Goal: Task Accomplishment & Management: Use online tool/utility

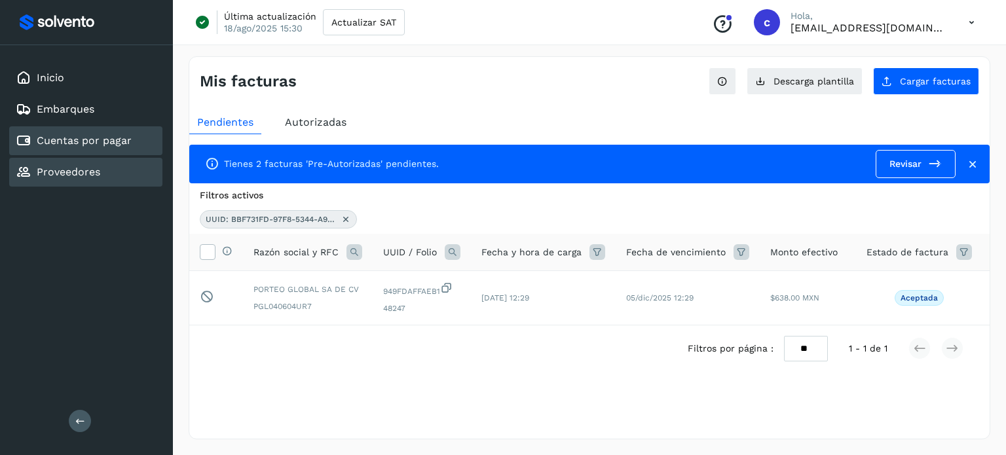
click at [45, 167] on link "Proveedores" at bounding box center [69, 172] width 64 height 12
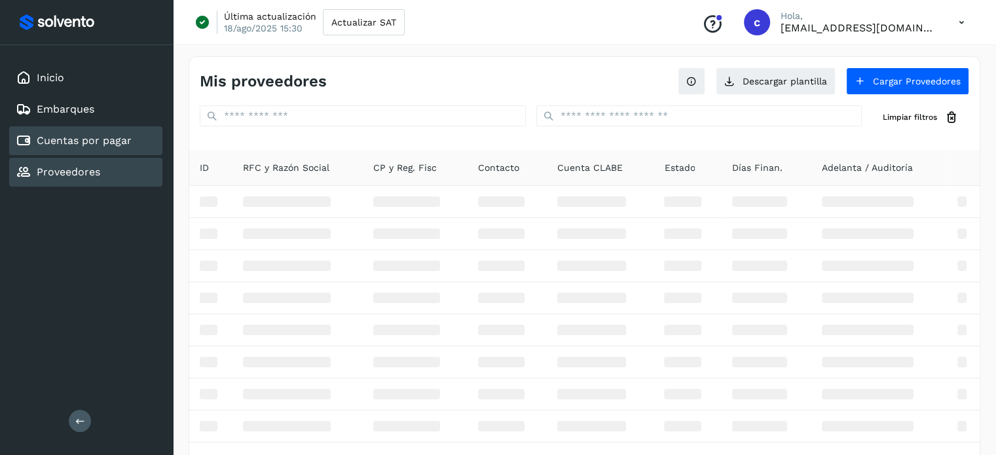
click at [75, 137] on link "Cuentas por pagar" at bounding box center [84, 140] width 95 height 12
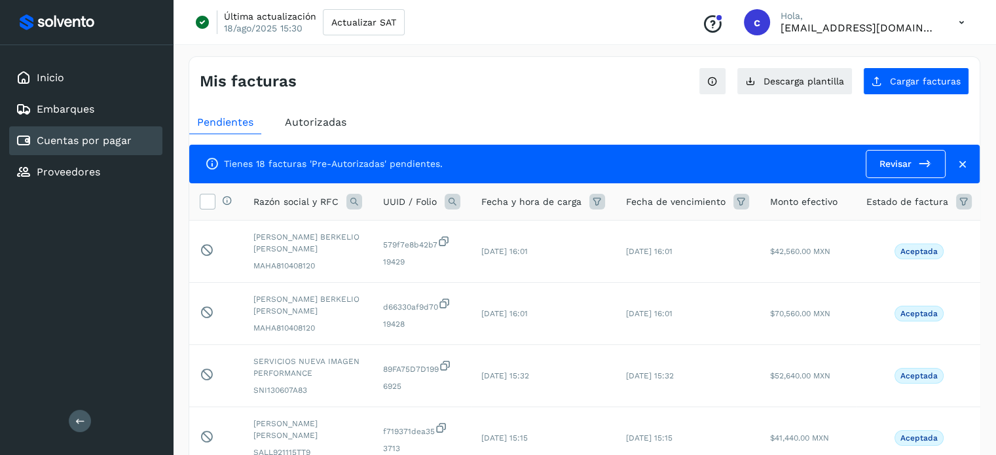
click at [455, 202] on icon at bounding box center [453, 202] width 16 height 16
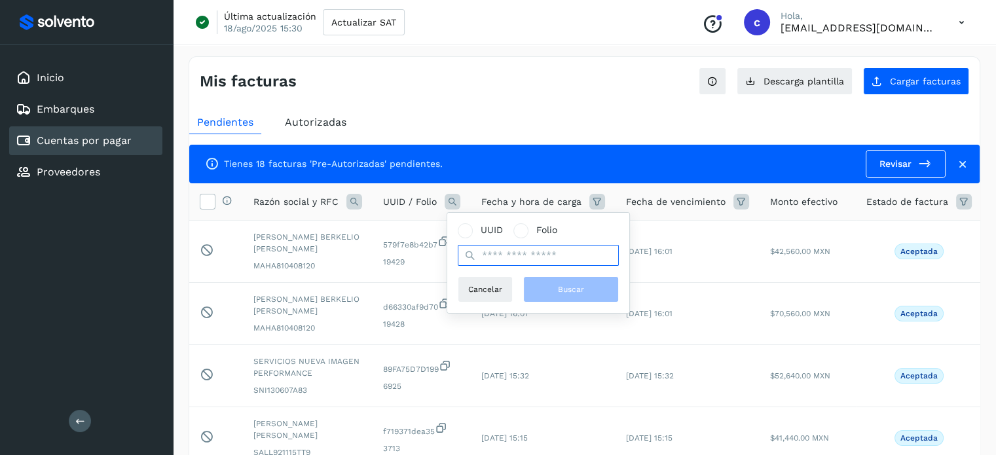
click at [502, 259] on input "text" at bounding box center [538, 255] width 161 height 21
paste input "**********"
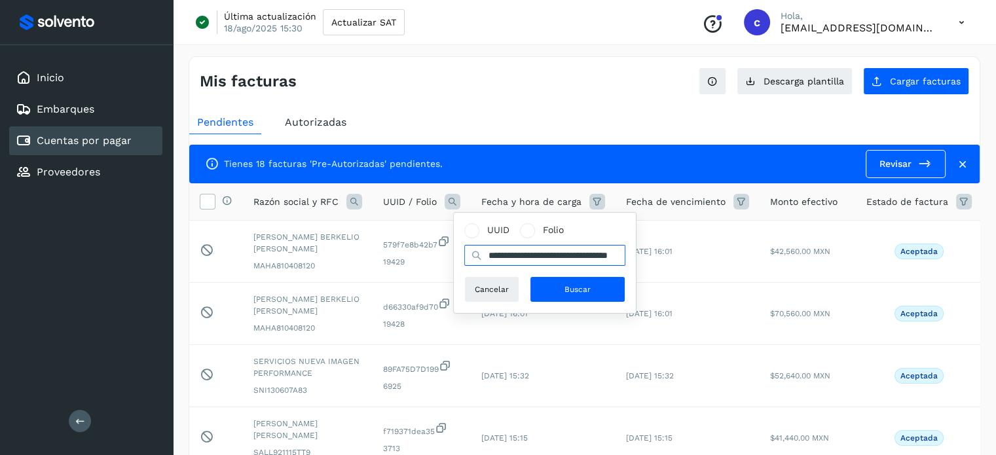
scroll to position [0, 48]
type input "**********"
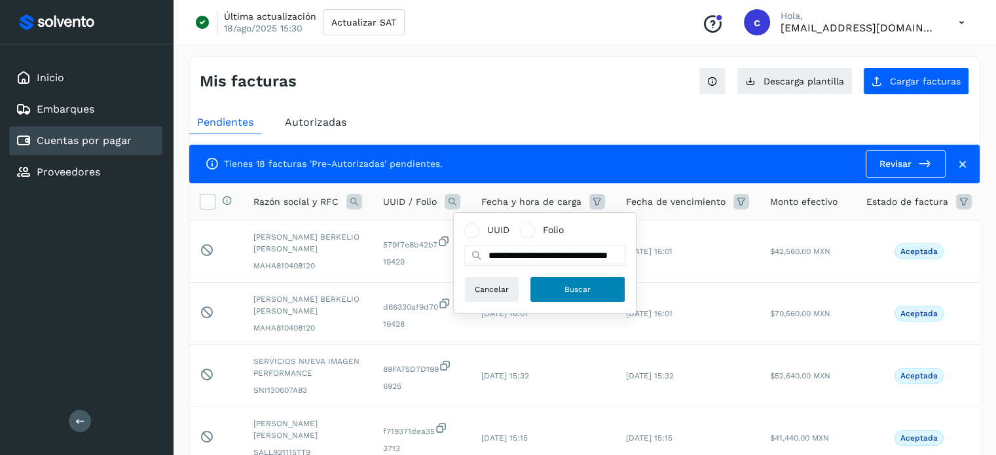
click at [572, 284] on span "Buscar" at bounding box center [578, 290] width 26 height 12
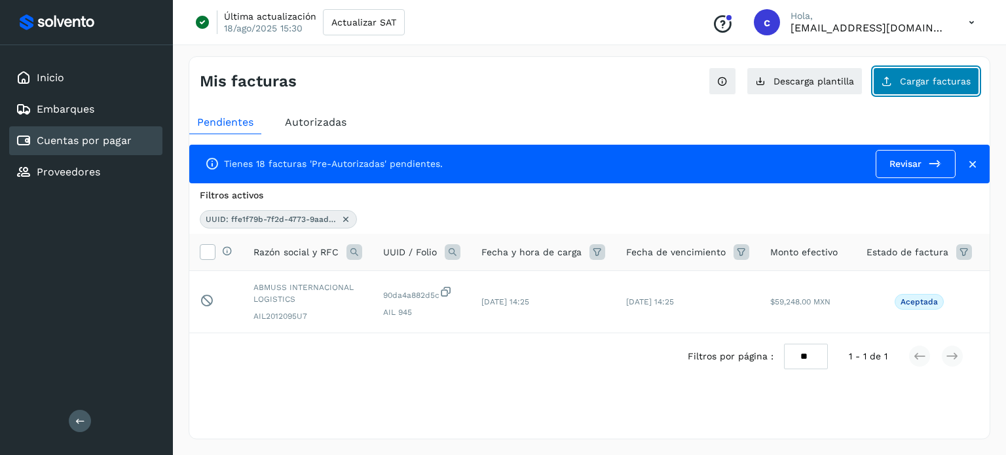
click at [925, 82] on span "Cargar facturas" at bounding box center [935, 81] width 71 height 9
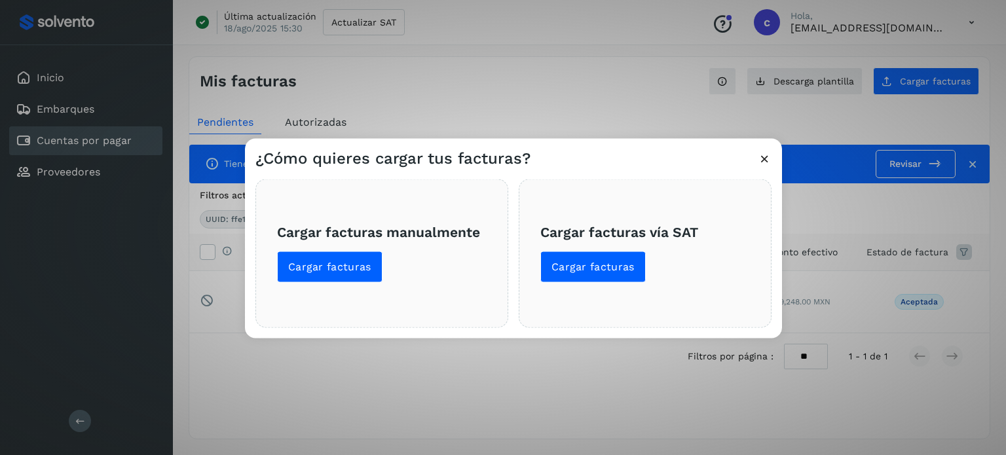
click at [613, 98] on div "¿Cómo quieres cargar tus facturas? Cargar facturas manualmente Cargar facturas …" at bounding box center [503, 227] width 1006 height 455
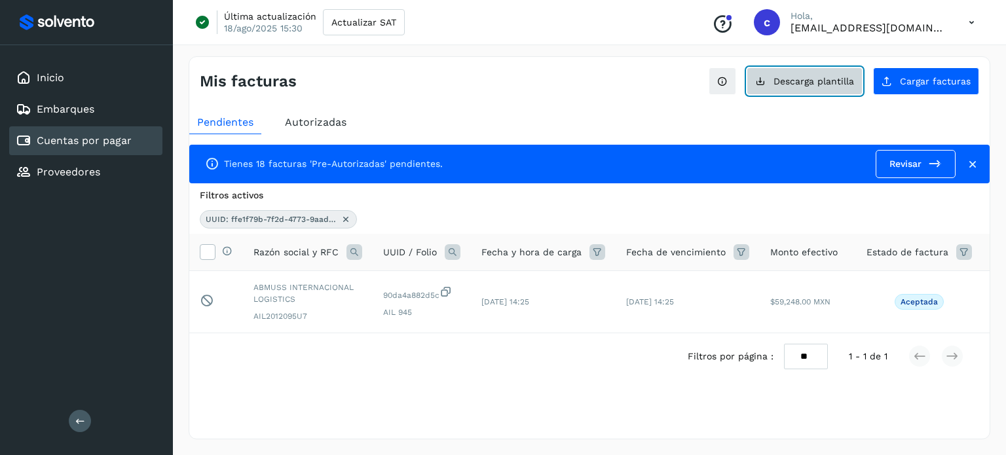
click at [803, 81] on span "Descarga plantilla" at bounding box center [814, 81] width 81 height 9
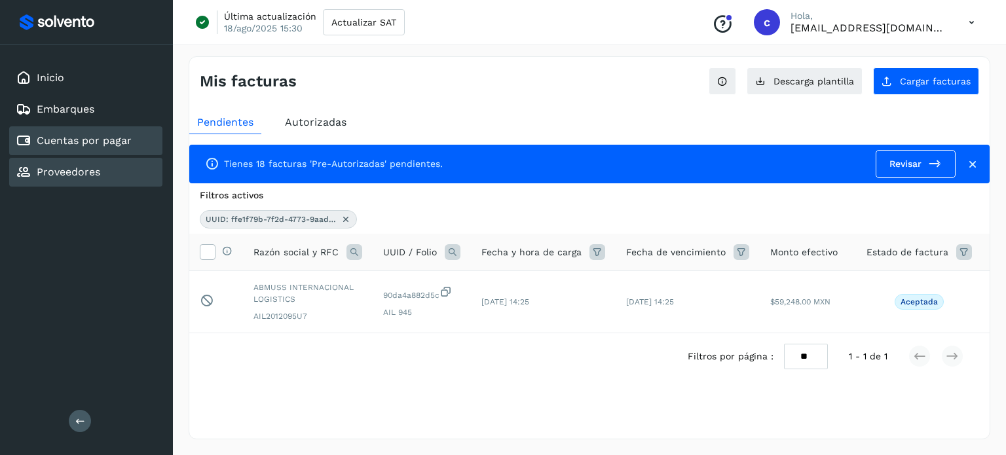
click at [62, 170] on link "Proveedores" at bounding box center [69, 172] width 64 height 12
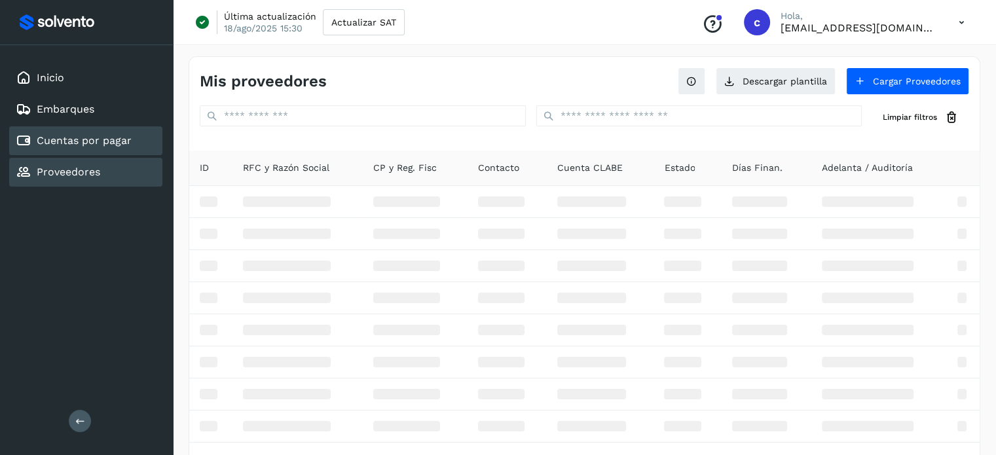
click at [90, 140] on link "Cuentas por pagar" at bounding box center [84, 140] width 95 height 12
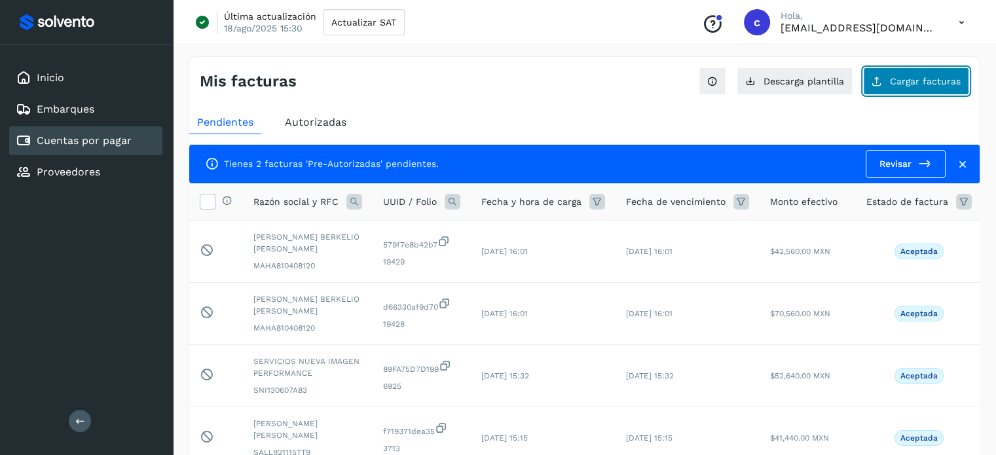
click at [915, 78] on span "Cargar facturas" at bounding box center [925, 81] width 71 height 9
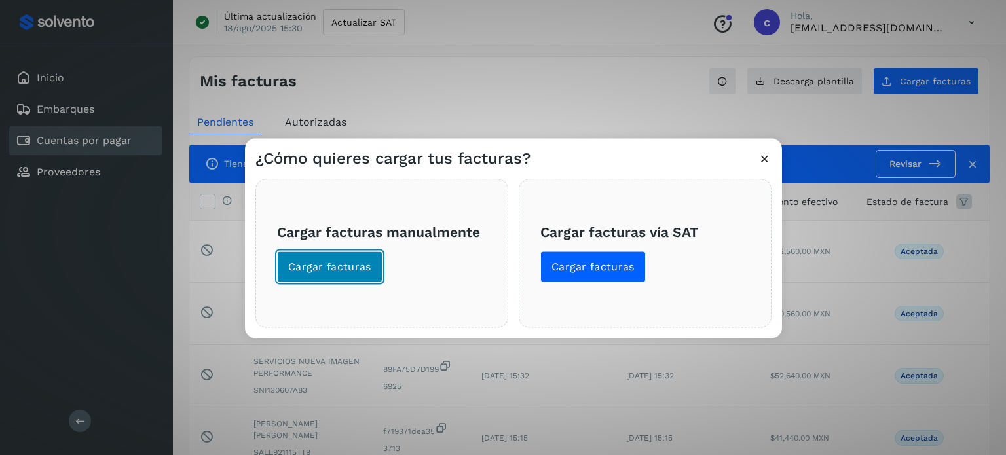
click at [335, 261] on span "Cargar facturas" at bounding box center [329, 266] width 83 height 14
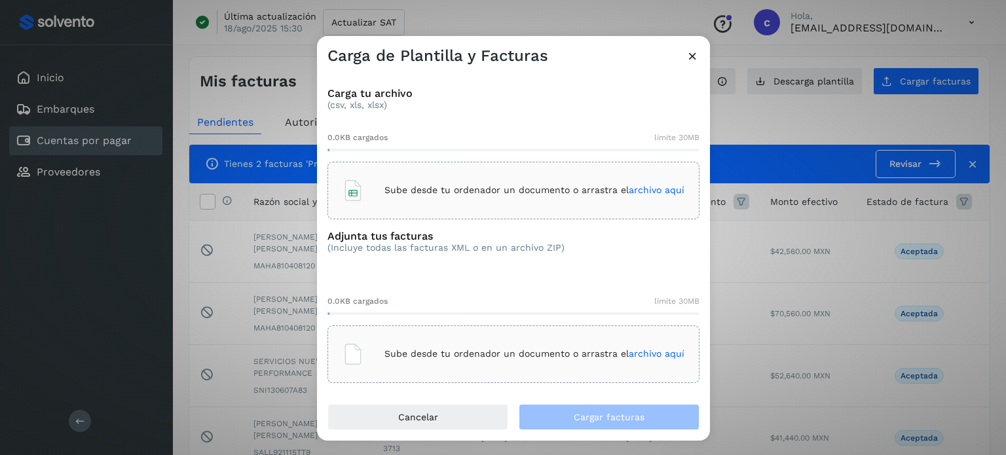
click at [401, 183] on div "Sube desde tu ordenador un documento o arrastra el archivo aquí" at bounding box center [514, 190] width 342 height 35
click at [379, 353] on div "Sube desde tu ordenador un documento o arrastra el archivo aquí" at bounding box center [514, 354] width 342 height 35
click at [690, 54] on icon at bounding box center [693, 56] width 14 height 14
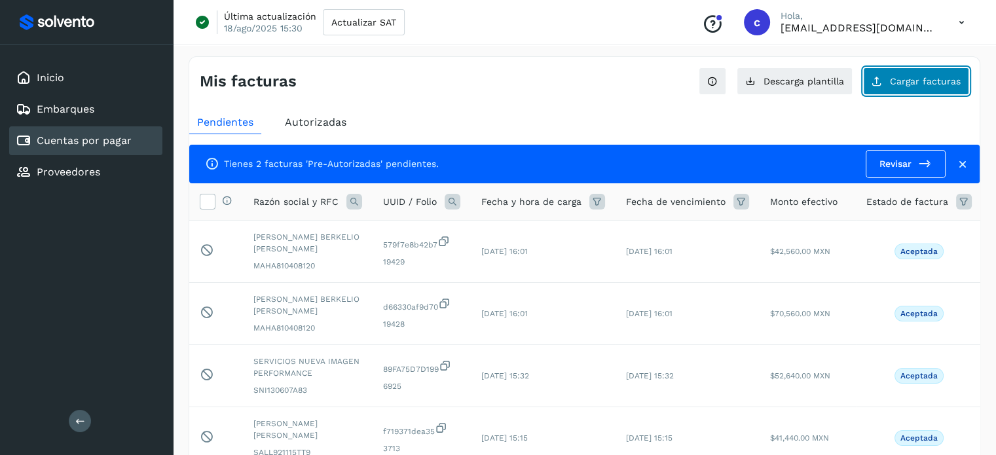
click at [904, 79] on span "Cargar facturas" at bounding box center [925, 81] width 71 height 9
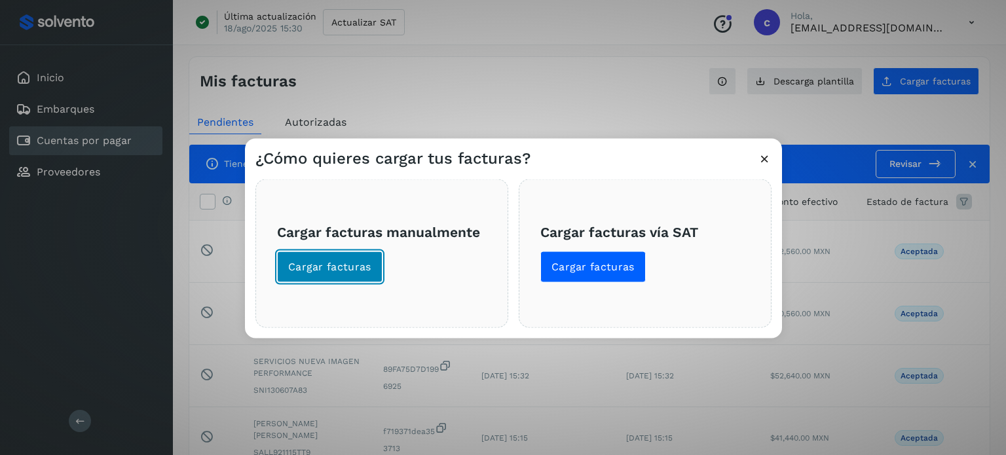
click at [319, 266] on span "Cargar facturas" at bounding box center [329, 266] width 83 height 14
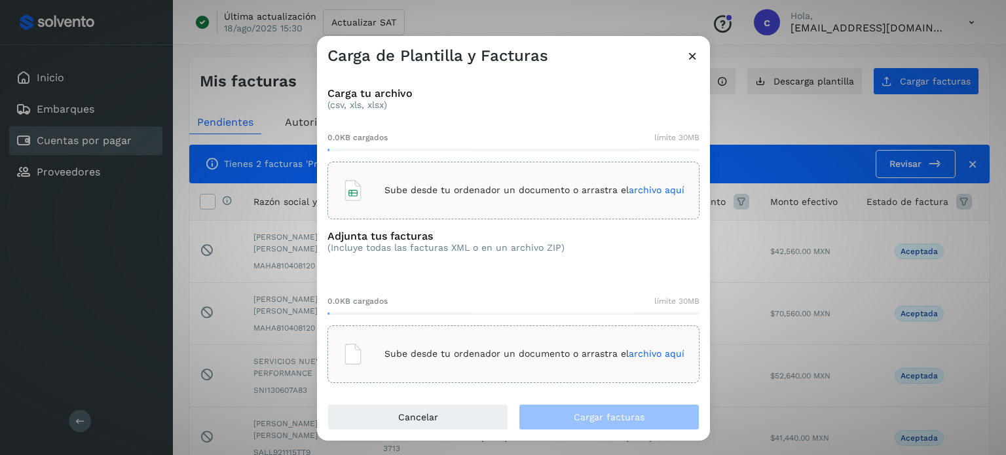
click at [430, 199] on div "Sube desde tu ordenador un documento o arrastra el archivo aquí" at bounding box center [514, 190] width 342 height 35
click at [388, 332] on div "Sube desde tu ordenador un documento o arrastra el archivo aquí" at bounding box center [514, 355] width 372 height 58
click at [396, 188] on icon at bounding box center [385, 190] width 21 height 21
click at [439, 356] on p "Sube desde tu ordenador un documento o arrastra el archivo aquí" at bounding box center [535, 354] width 300 height 11
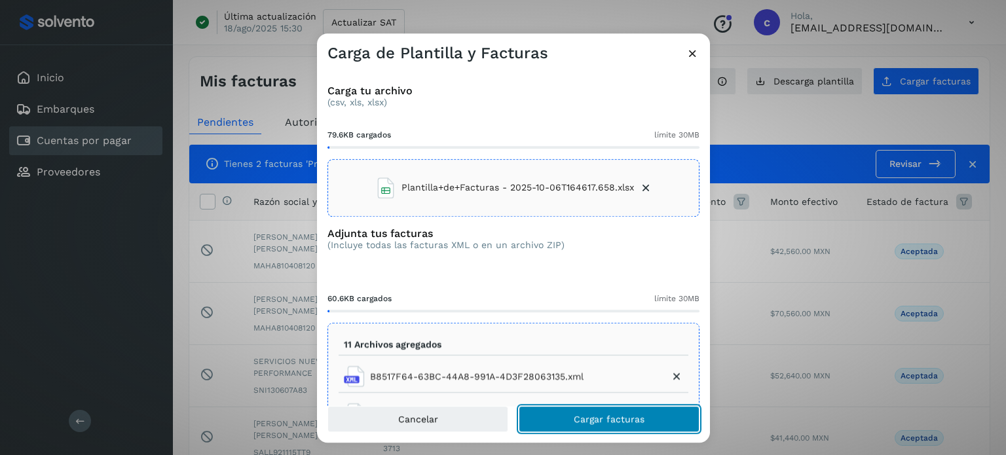
click at [602, 425] on button "Cargar facturas" at bounding box center [609, 419] width 181 height 26
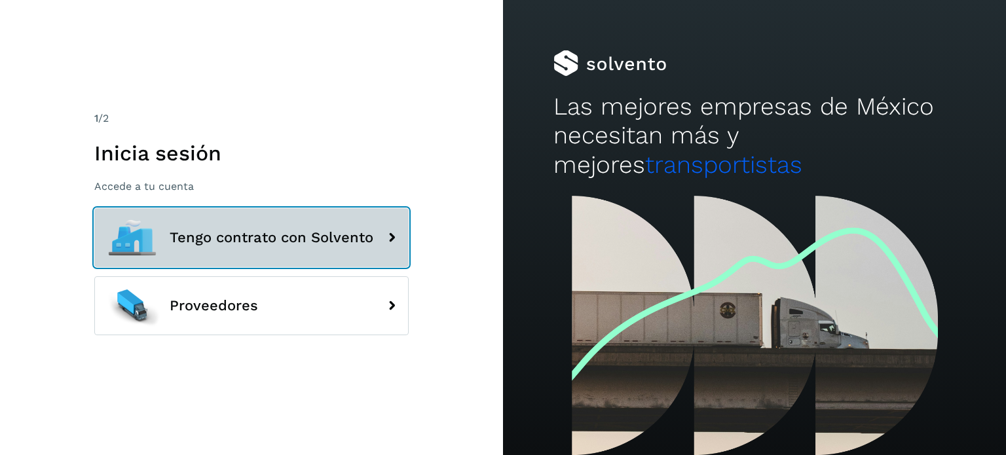
click at [269, 246] on span "Tengo contrato con Solvento" at bounding box center [272, 238] width 204 height 16
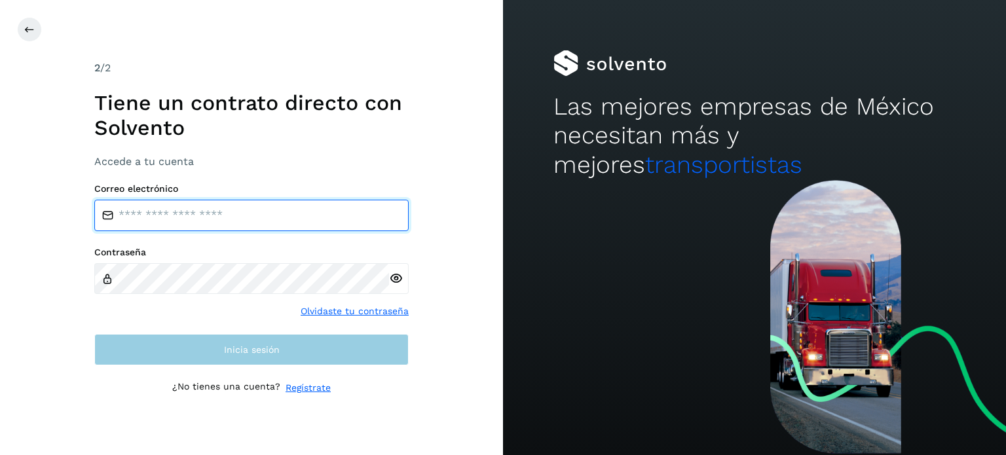
type input "**********"
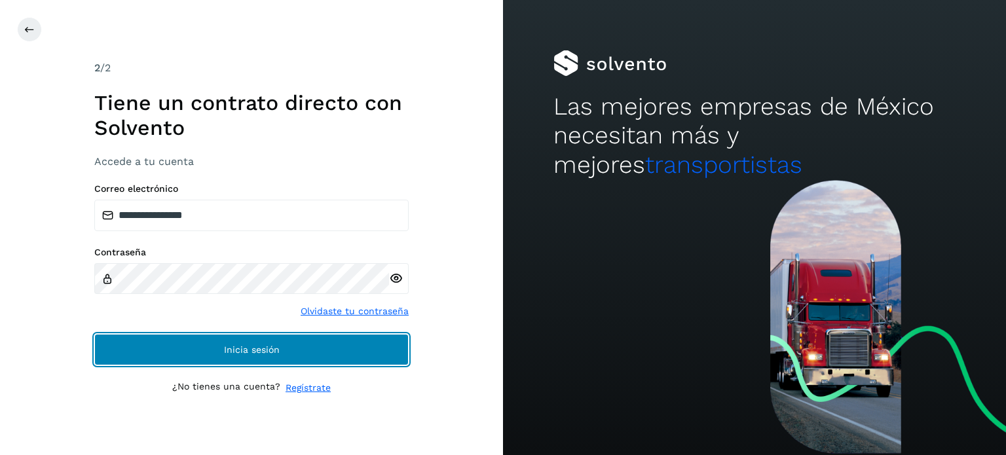
click at [236, 349] on span "Inicia sesión" at bounding box center [252, 349] width 56 height 9
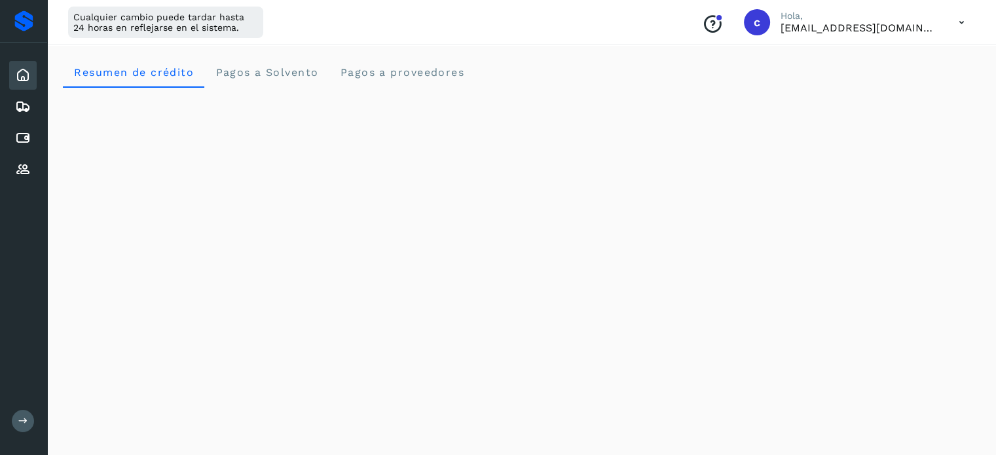
click at [20, 411] on button at bounding box center [23, 421] width 22 height 22
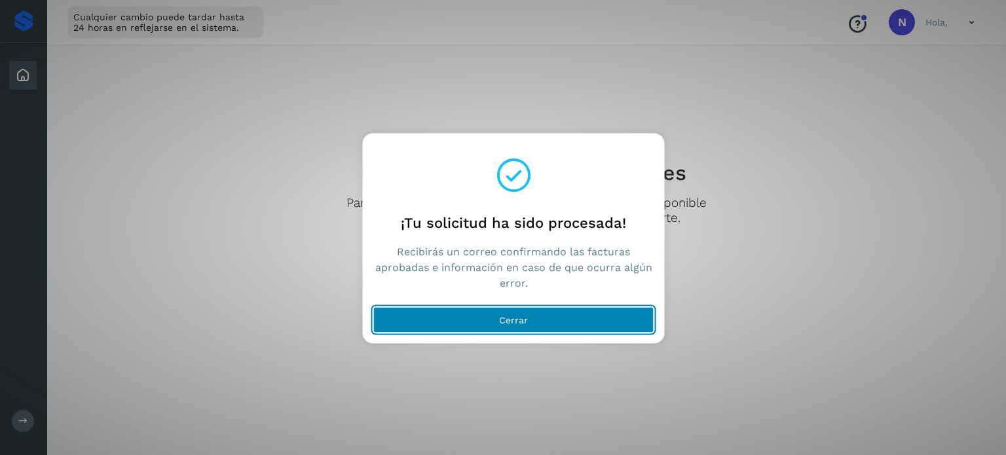
click at [480, 324] on button "Cerrar" at bounding box center [513, 320] width 281 height 26
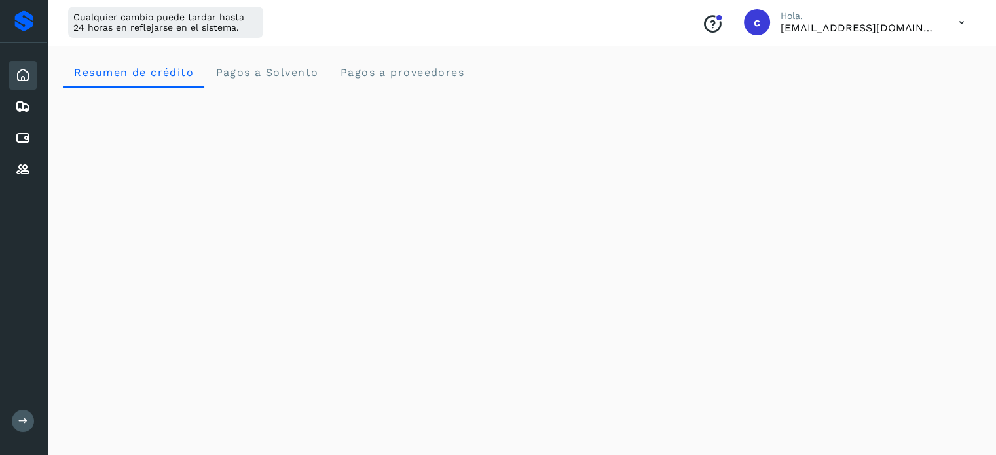
click at [24, 414] on button at bounding box center [23, 421] width 22 height 22
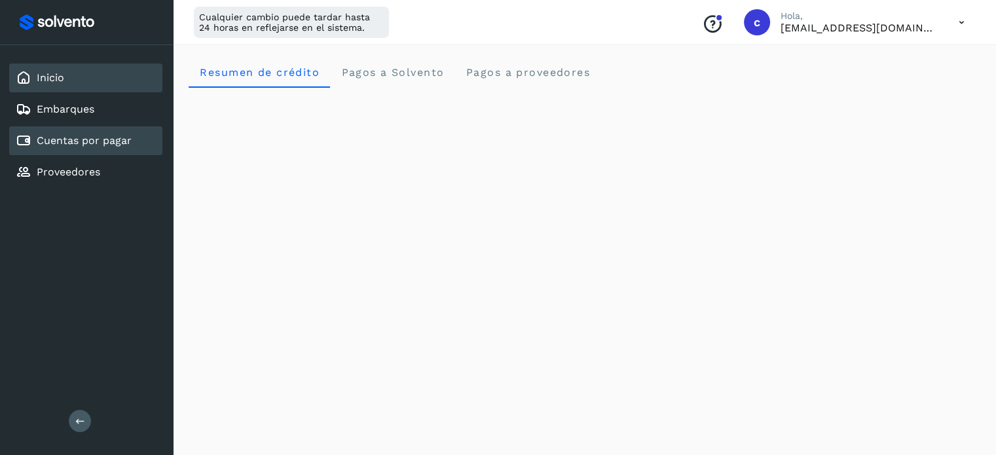
click at [62, 138] on link "Cuentas por pagar" at bounding box center [84, 140] width 95 height 12
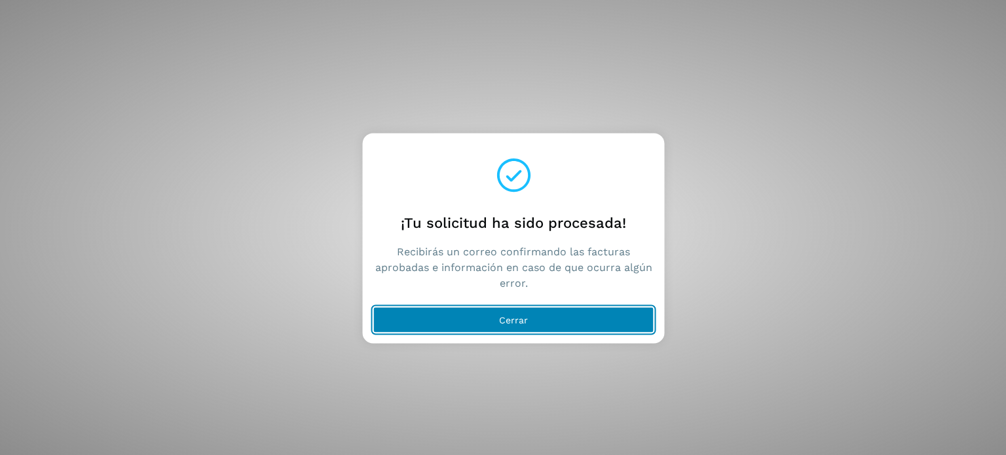
click at [444, 318] on button "Cerrar" at bounding box center [513, 320] width 281 height 26
click at [485, 325] on button "Cerrar" at bounding box center [513, 320] width 281 height 26
